Goal: Task Accomplishment & Management: Use online tool/utility

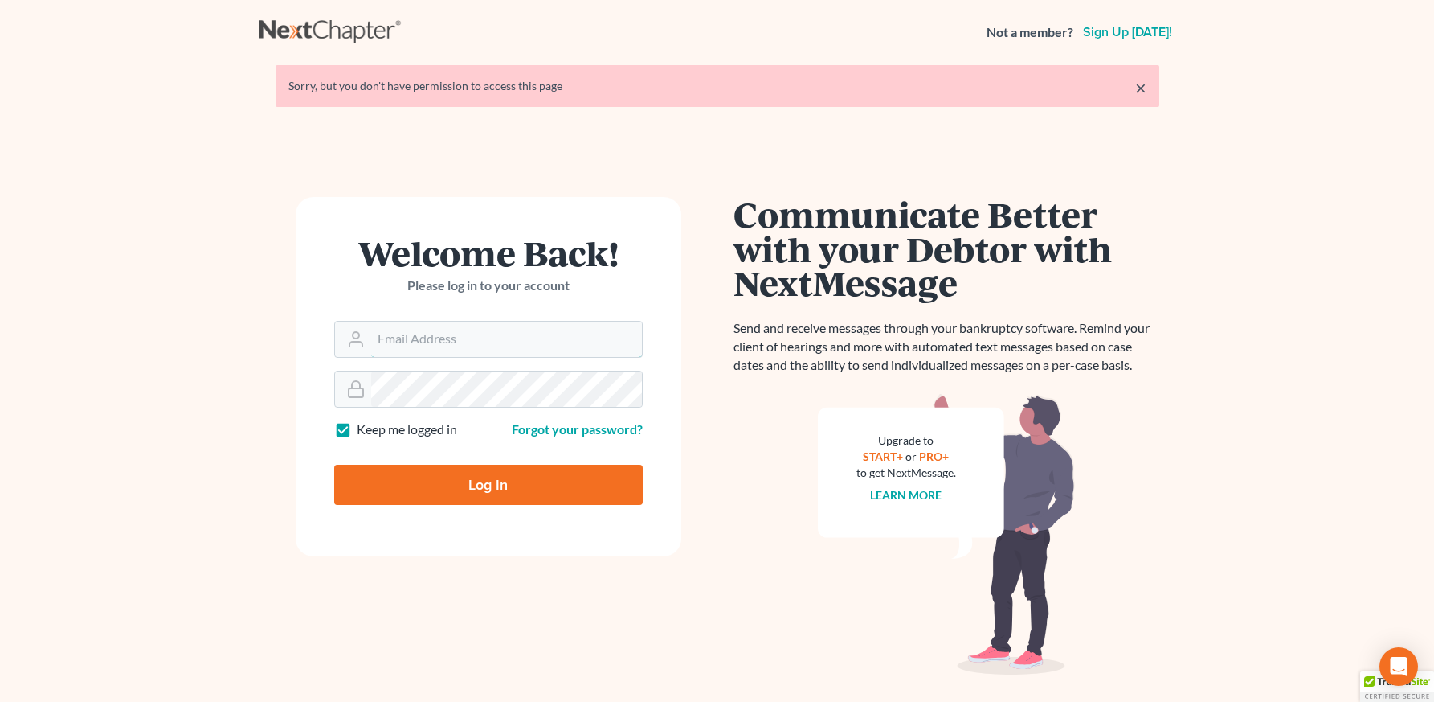
type input "anna@doyellaw.com"
click at [452, 471] on input "Log In" at bounding box center [488, 484] width 309 height 40
type input "Thinking..."
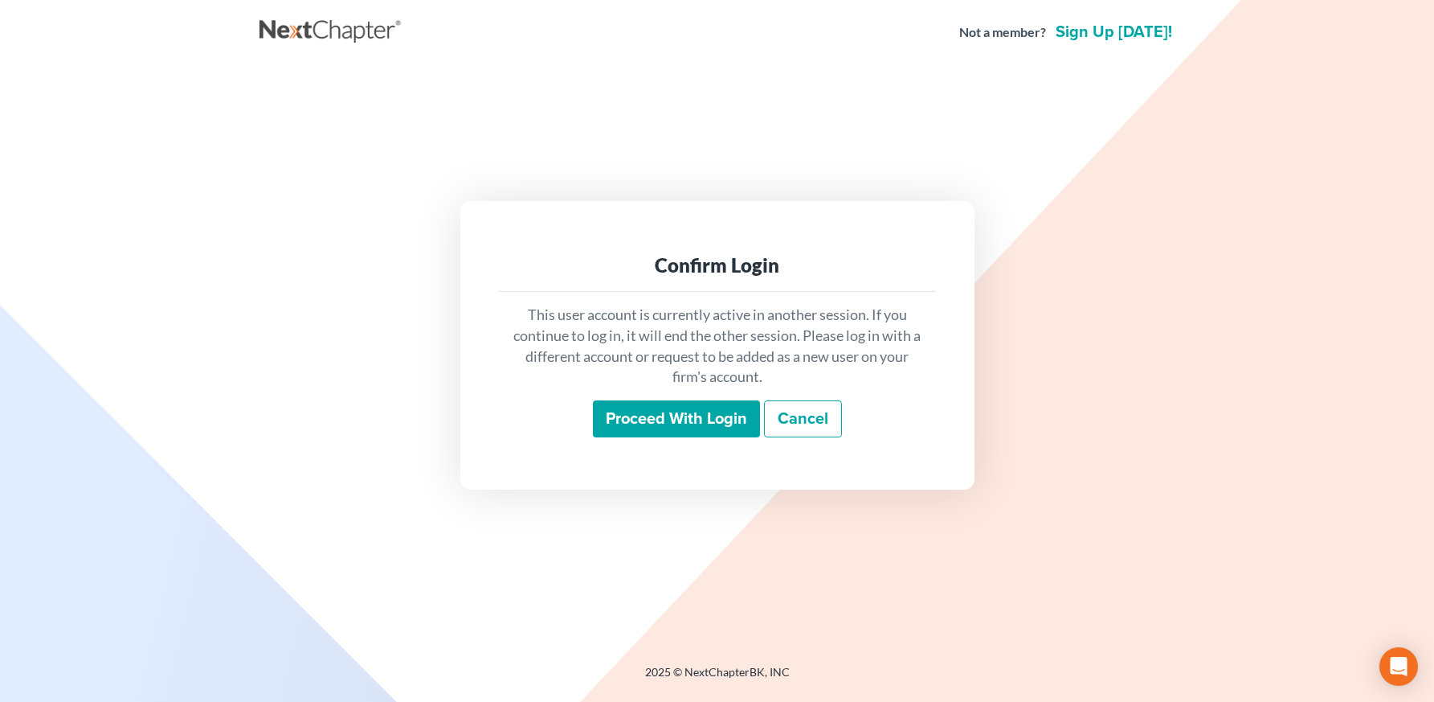
click at [705, 423] on input "Proceed with login" at bounding box center [676, 418] width 167 height 37
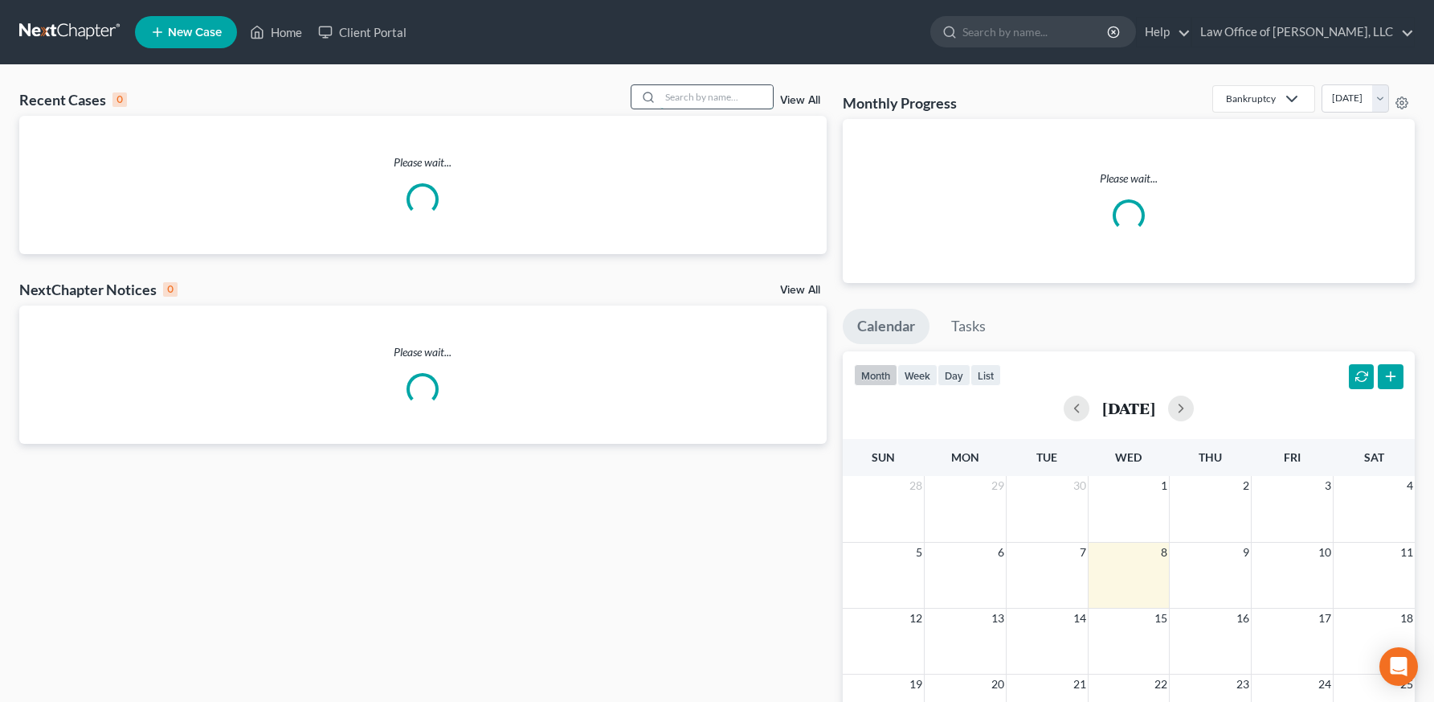
click at [671, 96] on input "search" at bounding box center [717, 96] width 113 height 23
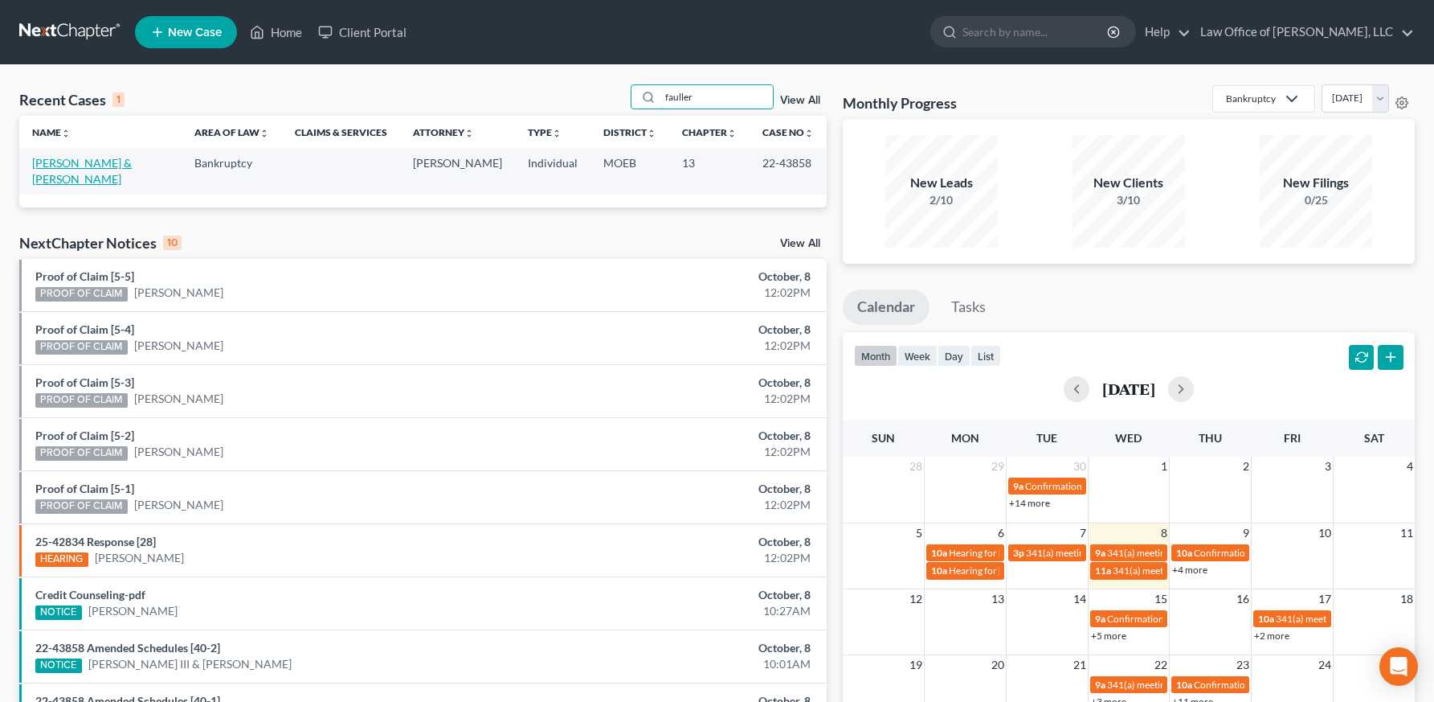
type input "fauller"
click at [84, 162] on link "[PERSON_NAME] & [PERSON_NAME]" at bounding box center [82, 171] width 100 height 30
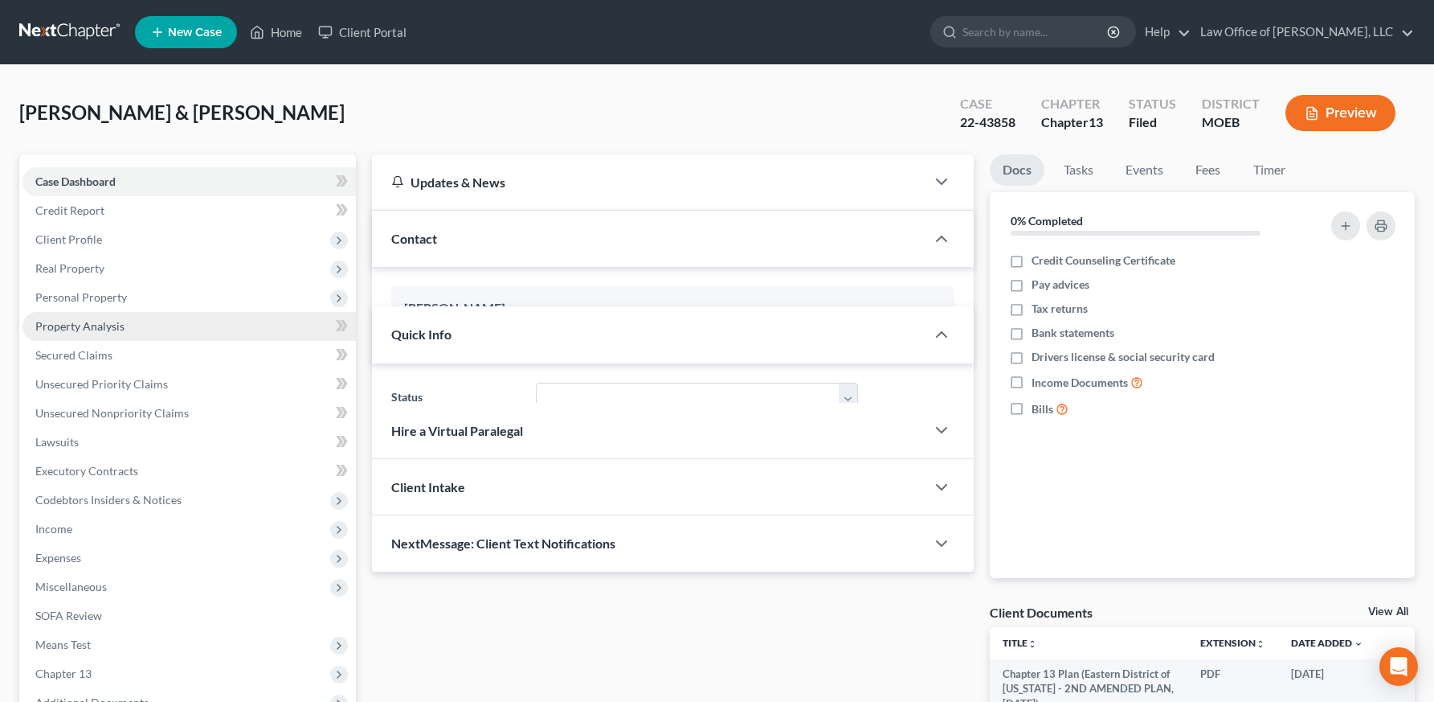
scroll to position [406, 0]
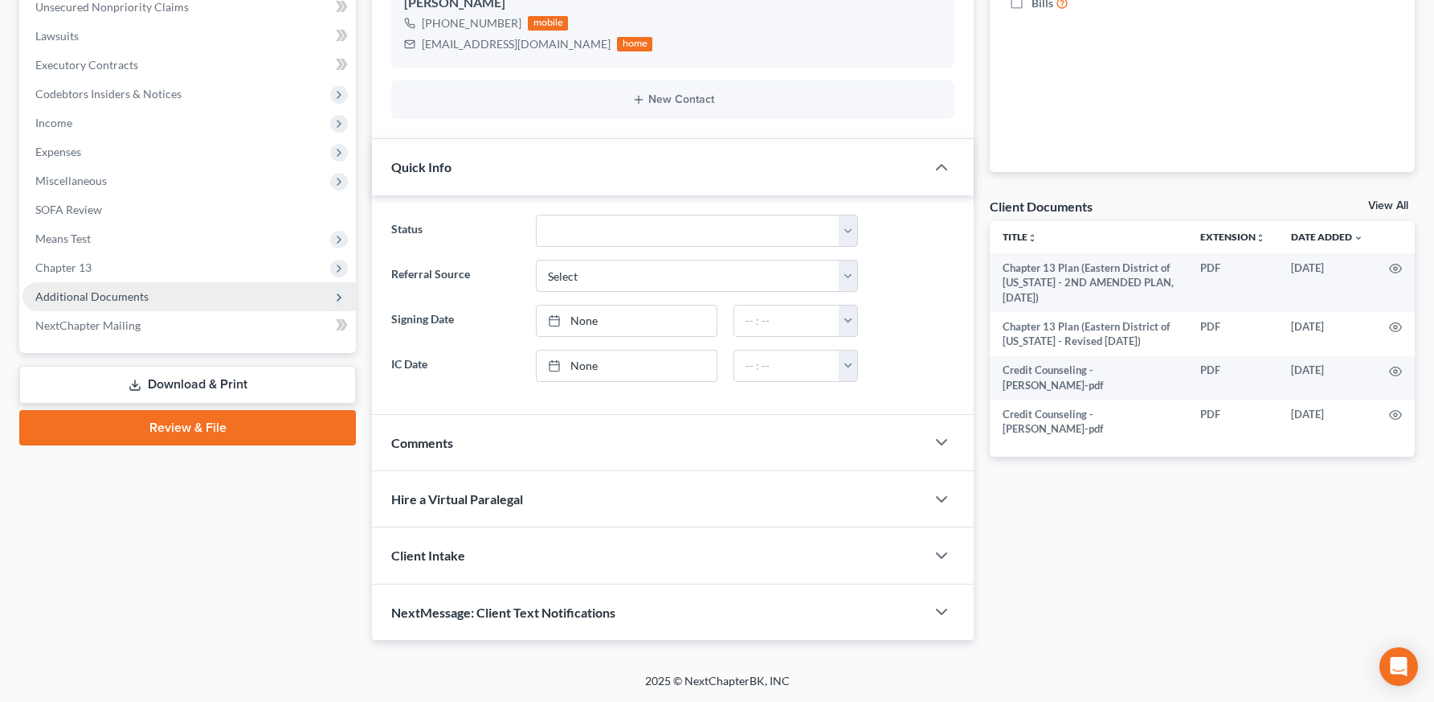
click at [92, 302] on span "Additional Documents" at bounding box center [91, 296] width 113 height 14
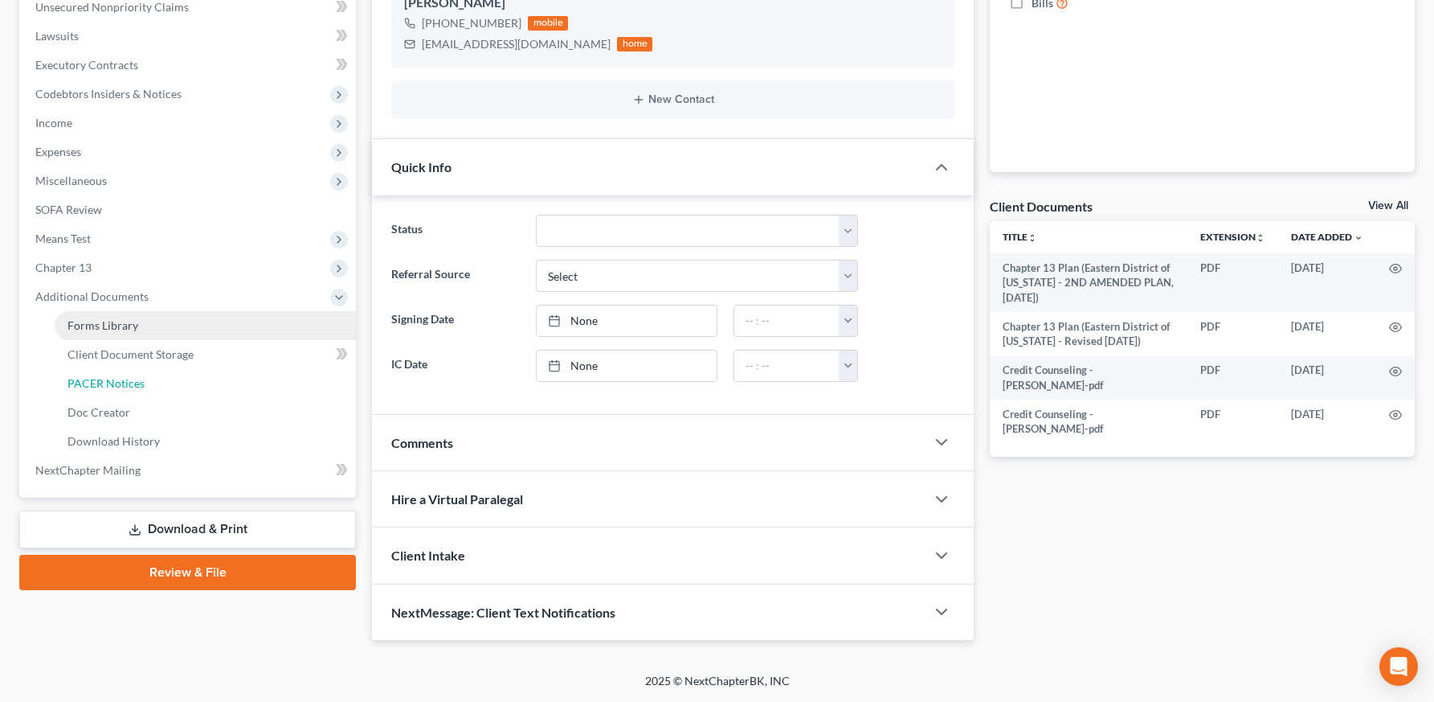
click at [117, 383] on span "PACER Notices" at bounding box center [106, 383] width 77 height 14
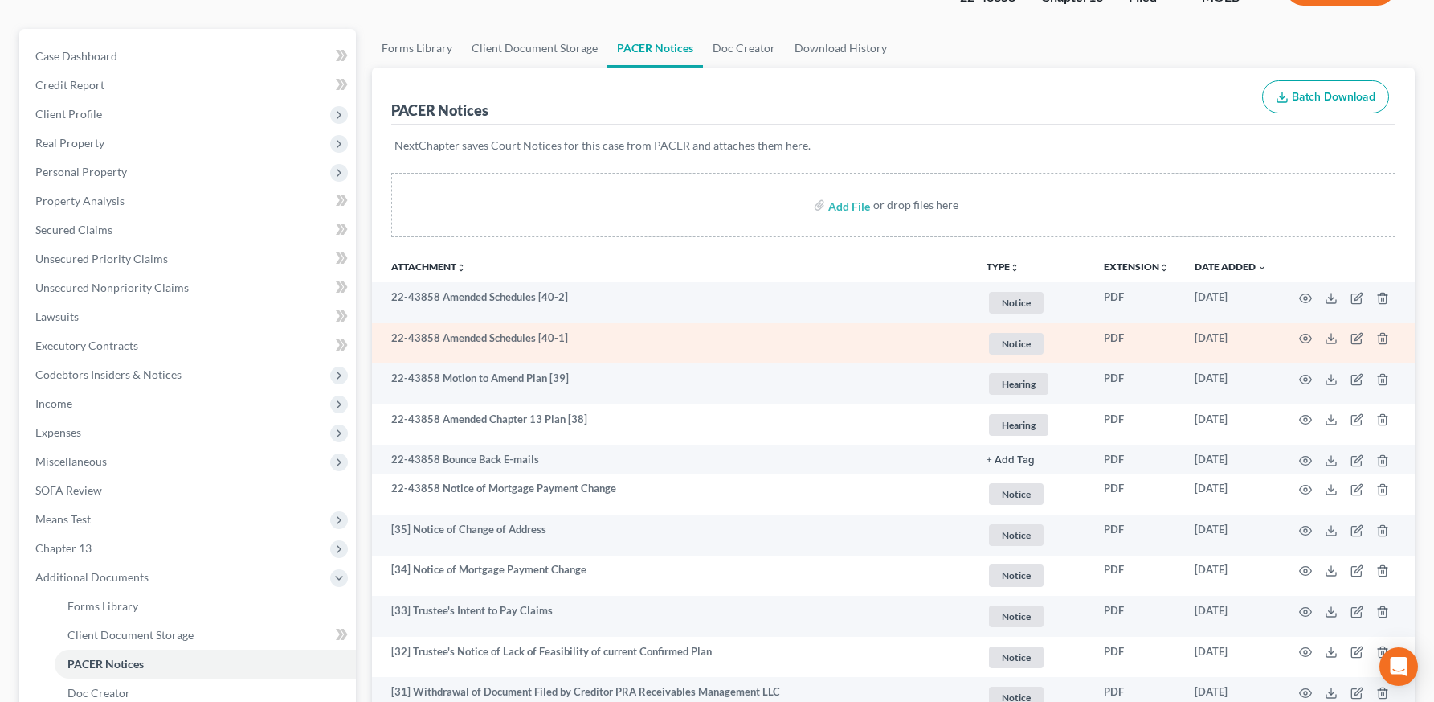
scroll to position [127, 0]
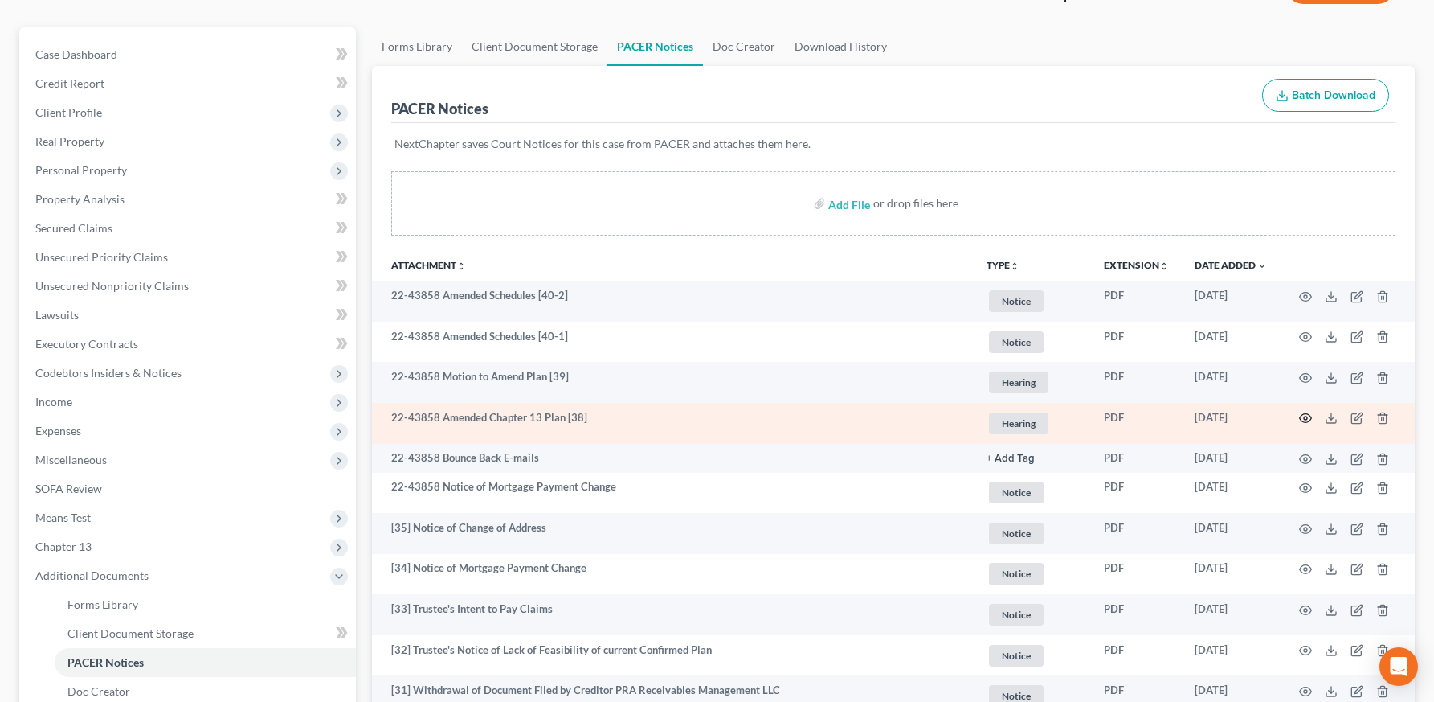
click at [1307, 417] on circle "button" at bounding box center [1305, 417] width 3 height 3
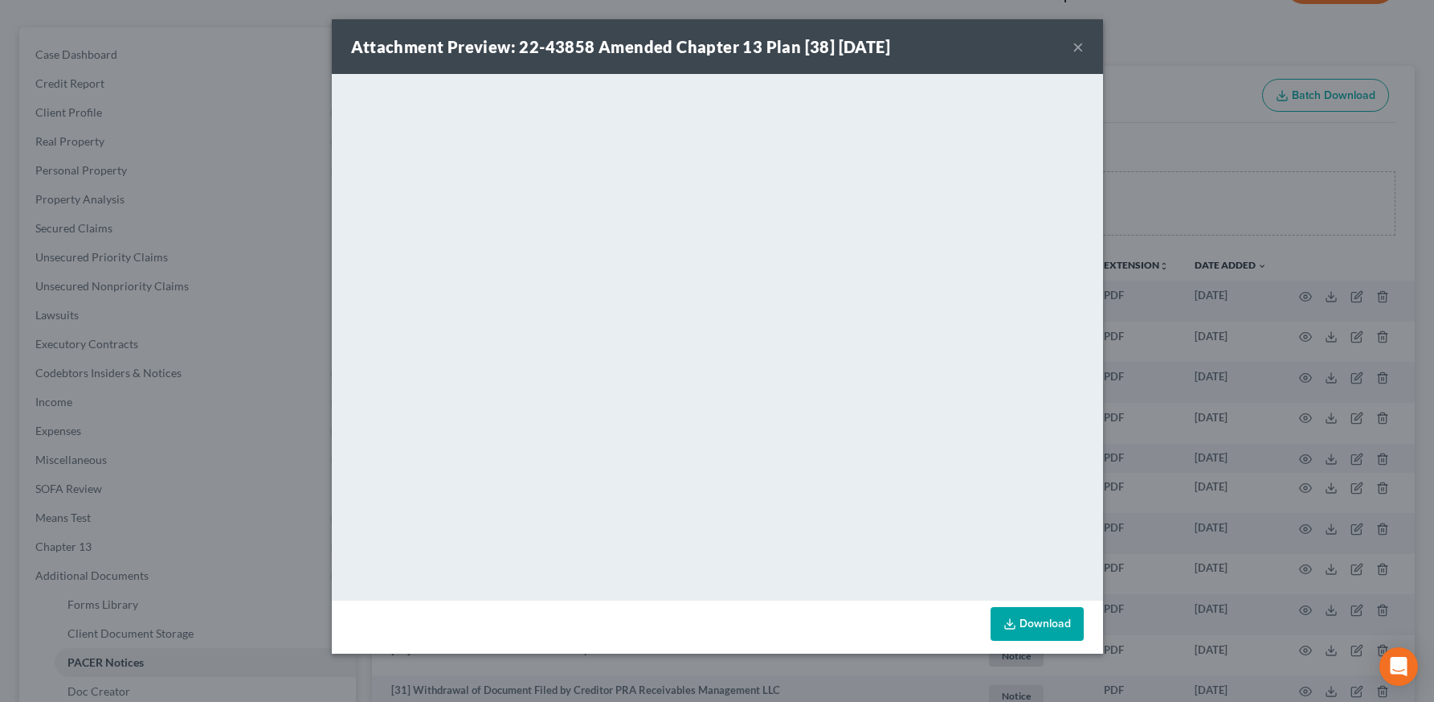
click at [1075, 48] on button "×" at bounding box center [1078, 46] width 11 height 19
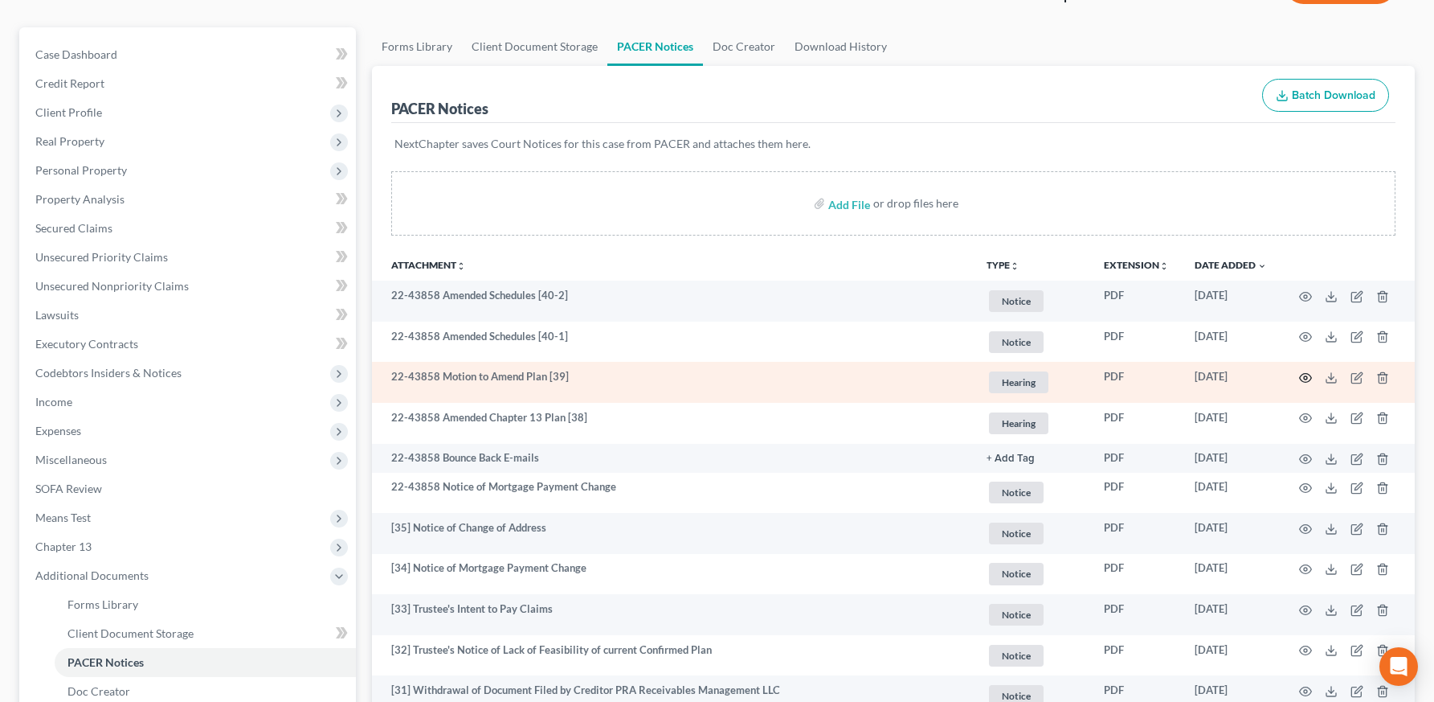
click at [1306, 374] on icon "button" at bounding box center [1306, 378] width 12 height 9
